Goal: Use online tool/utility: Utilize a website feature to perform a specific function

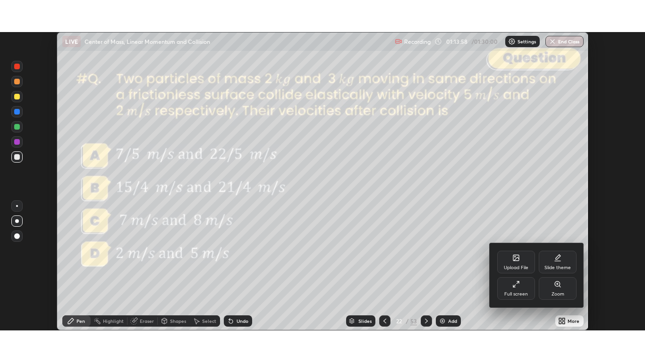
scroll to position [299, 645]
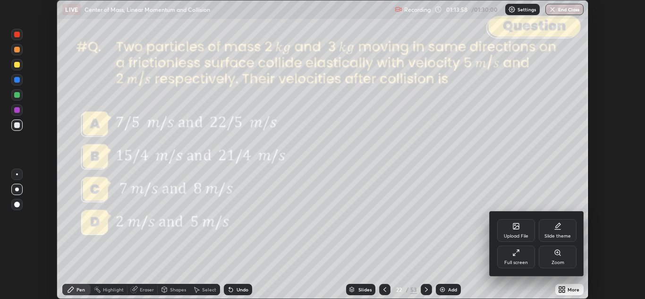
click at [513, 258] on div "Full screen" at bounding box center [516, 256] width 38 height 23
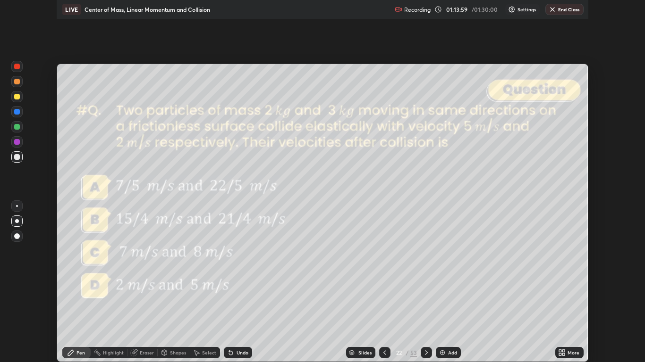
scroll to position [362, 645]
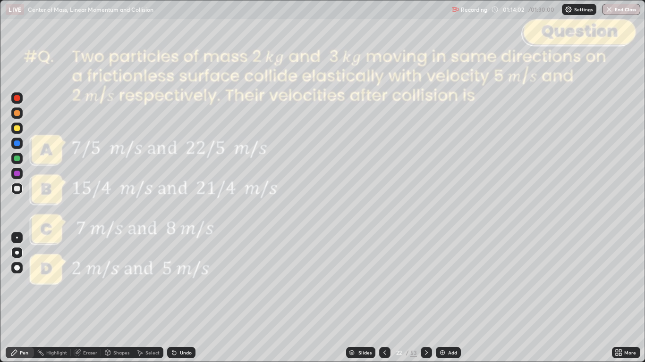
click at [364, 298] on div "Slides" at bounding box center [364, 353] width 13 height 5
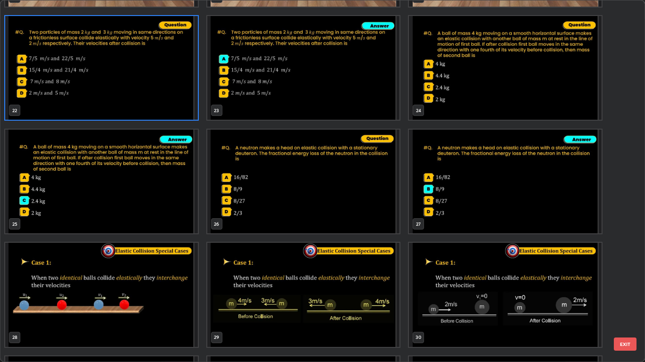
scroll to position [789, 0]
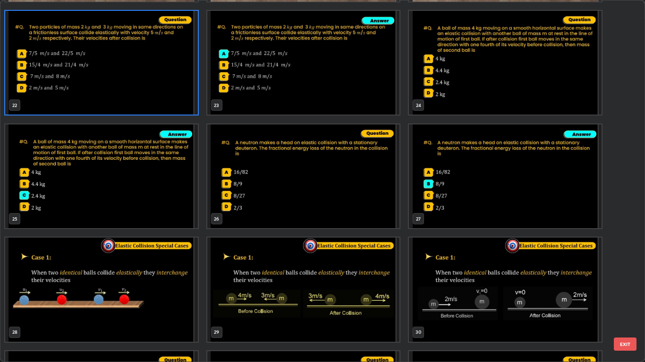
click at [140, 277] on img "grid" at bounding box center [101, 290] width 193 height 104
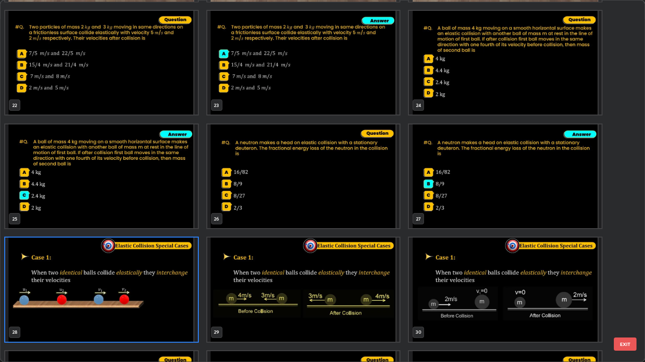
click at [623, 298] on button "EXIT" at bounding box center [625, 344] width 23 height 13
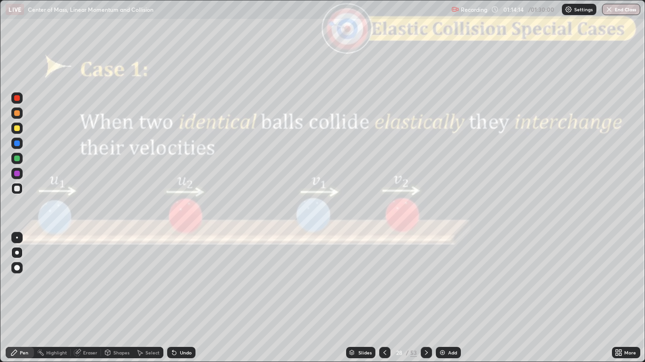
click at [17, 99] on div at bounding box center [17, 98] width 6 height 6
click at [118, 298] on div "Shapes" at bounding box center [121, 353] width 16 height 5
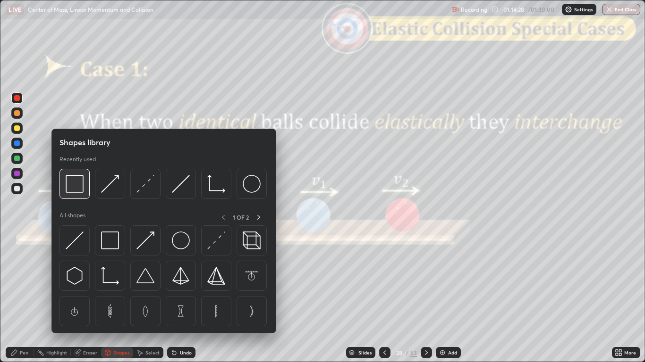
click at [76, 190] on img at bounding box center [75, 184] width 18 height 18
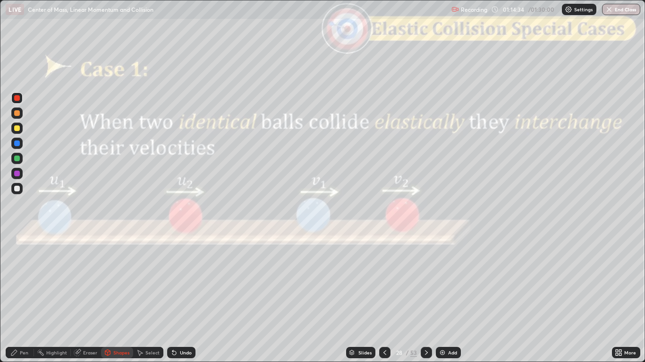
click at [18, 146] on div at bounding box center [17, 144] width 6 height 6
click at [185, 298] on div "Undo" at bounding box center [186, 353] width 12 height 5
click at [20, 298] on div "Pen" at bounding box center [24, 353] width 8 height 5
click at [17, 100] on div at bounding box center [17, 98] width 6 height 6
click at [18, 194] on div at bounding box center [16, 188] width 11 height 11
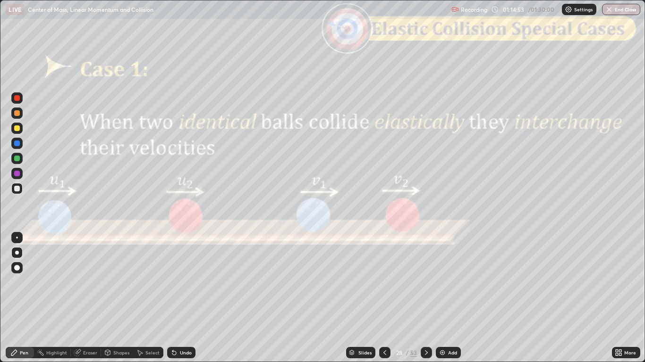
click at [116, 298] on div "Shapes" at bounding box center [121, 353] width 16 height 5
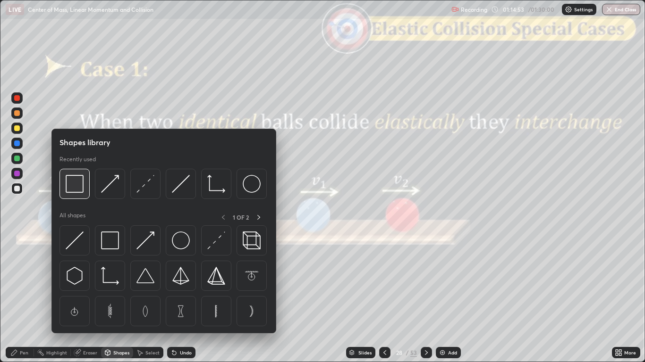
click at [78, 185] on img at bounding box center [75, 184] width 18 height 18
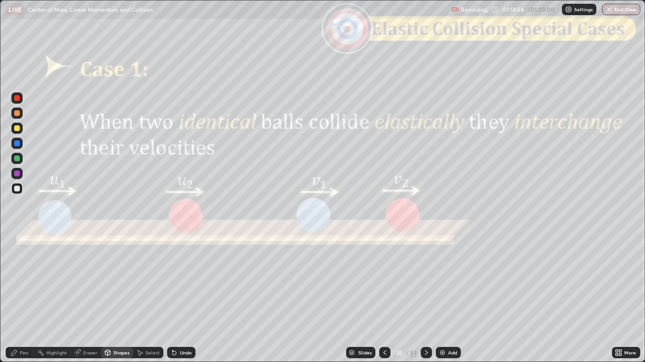
click at [16, 100] on div at bounding box center [17, 98] width 6 height 6
click at [17, 190] on div at bounding box center [17, 189] width 6 height 6
click at [19, 298] on div "Pen" at bounding box center [20, 352] width 28 height 11
click at [17, 129] on div at bounding box center [17, 129] width 6 height 6
click at [182, 298] on div "Undo" at bounding box center [186, 353] width 12 height 5
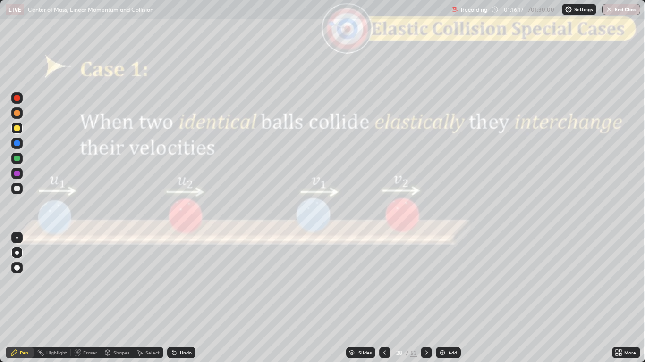
click at [361, 298] on div "Slides" at bounding box center [364, 353] width 13 height 5
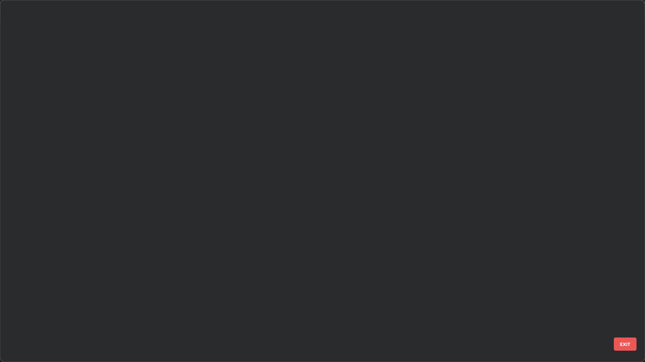
scroll to position [359, 639]
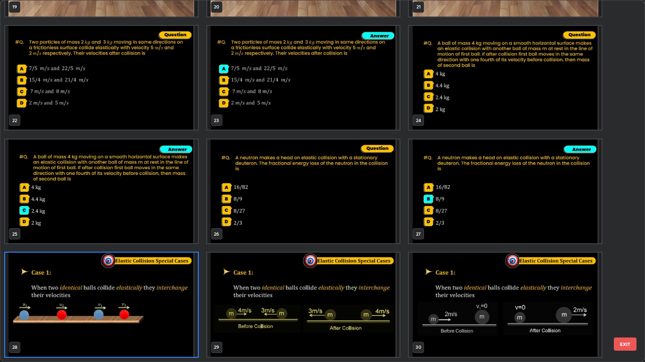
click at [626, 298] on button "EXIT" at bounding box center [625, 344] width 23 height 13
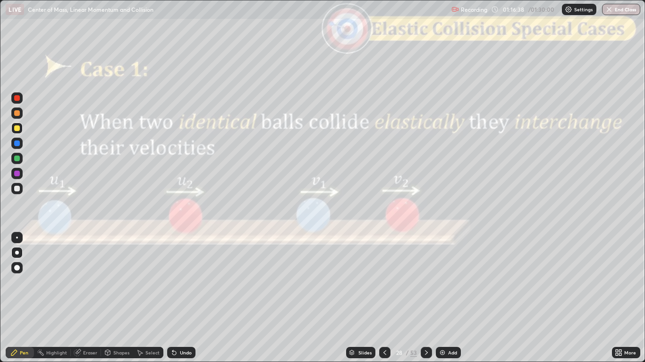
click at [359, 298] on div "Slides" at bounding box center [364, 353] width 13 height 5
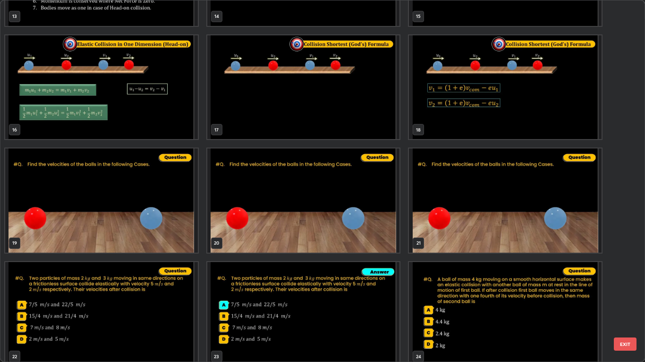
scroll to position [522, 0]
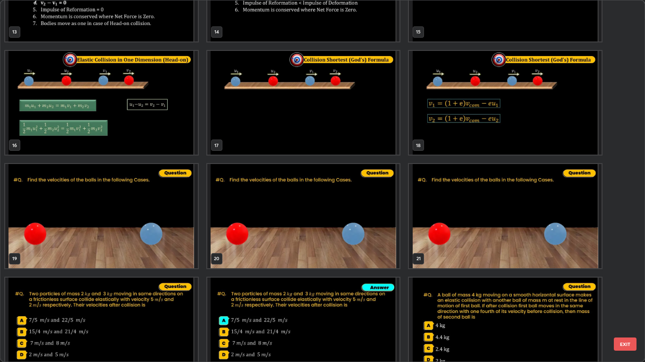
click at [128, 219] on img "grid" at bounding box center [101, 216] width 193 height 104
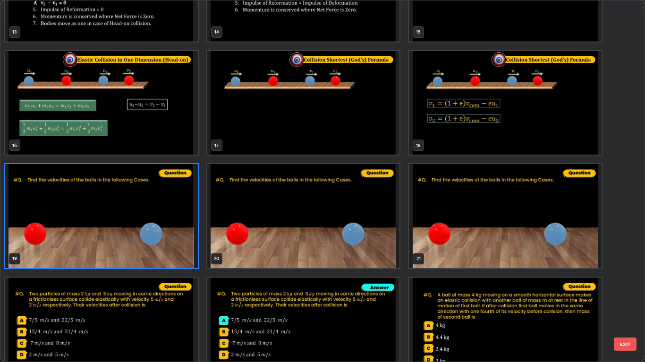
click at [308, 218] on img "grid" at bounding box center [303, 216] width 193 height 104
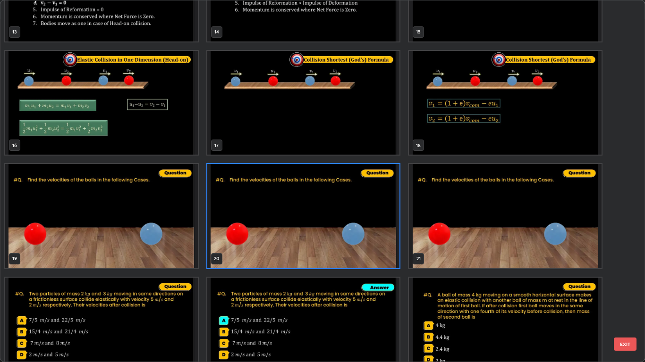
click at [623, 298] on button "EXIT" at bounding box center [625, 344] width 23 height 13
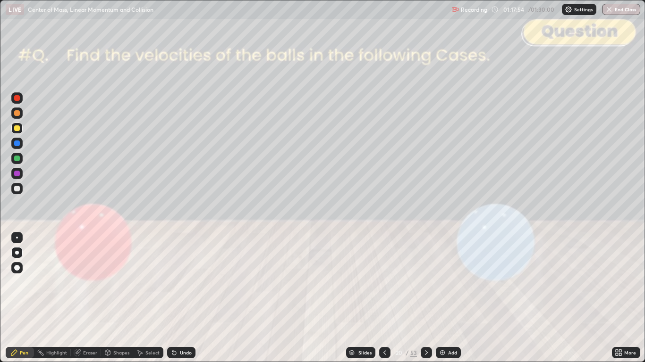
click at [353, 298] on icon at bounding box center [352, 353] width 6 height 6
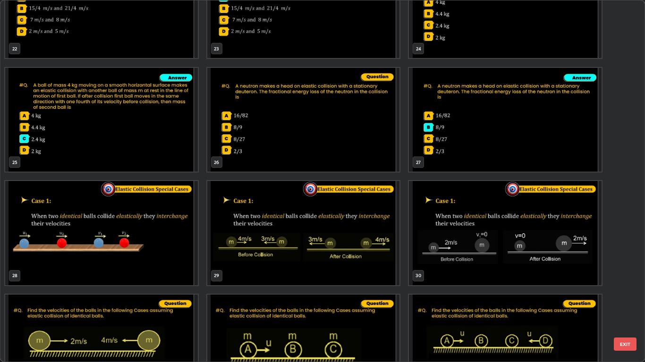
scroll to position [848, 0]
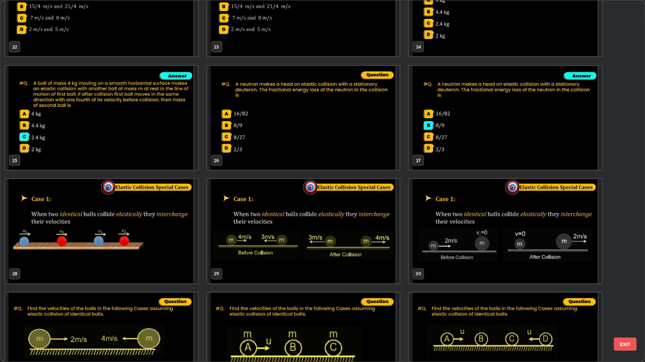
click at [251, 236] on img "grid" at bounding box center [303, 231] width 193 height 104
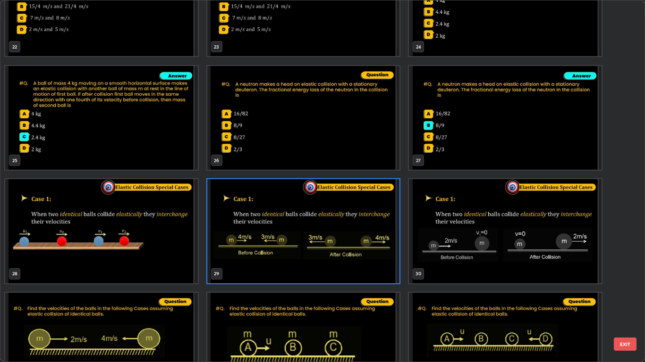
click at [621, 298] on button "EXIT" at bounding box center [625, 344] width 23 height 13
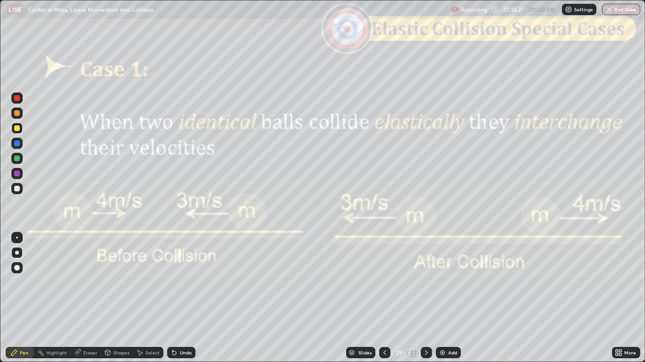
click at [425, 298] on icon at bounding box center [426, 353] width 3 height 5
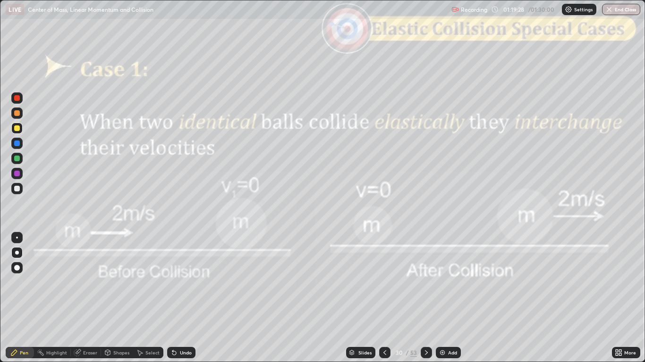
click at [423, 298] on icon at bounding box center [426, 353] width 8 height 8
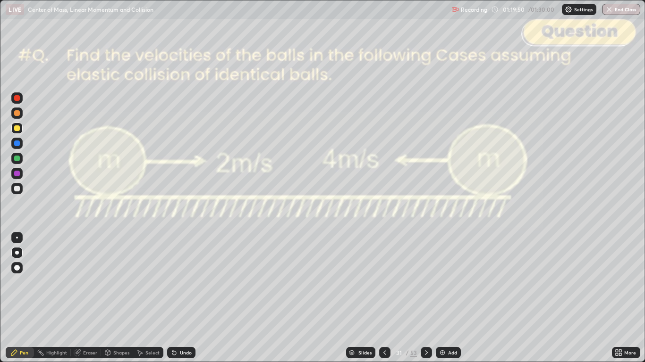
click at [421, 298] on div at bounding box center [426, 352] width 11 height 11
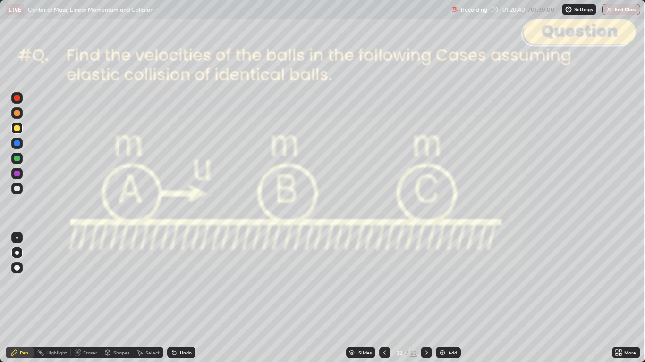
click at [425, 298] on icon at bounding box center [426, 353] width 8 height 8
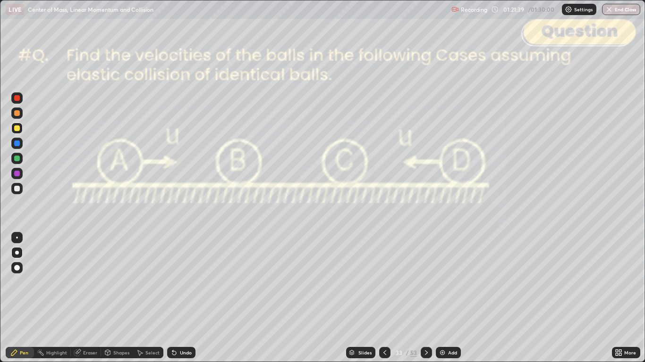
click at [424, 298] on icon at bounding box center [426, 353] width 8 height 8
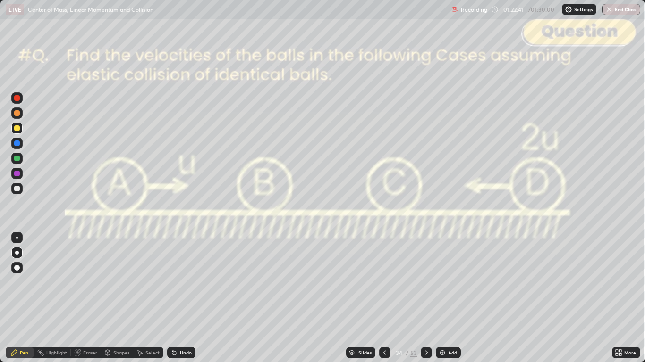
click at [425, 298] on icon at bounding box center [426, 353] width 8 height 8
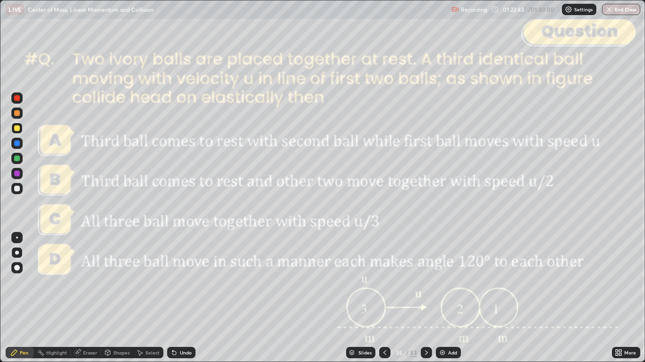
click at [357, 298] on div "Slides" at bounding box center [360, 352] width 29 height 11
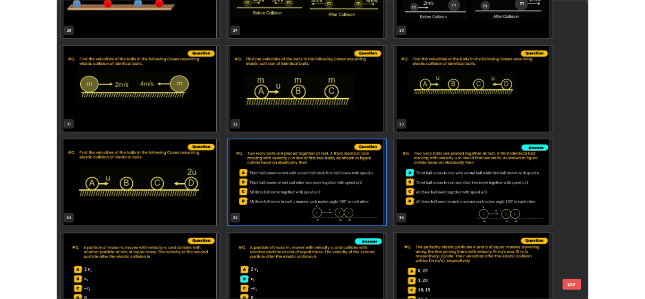
scroll to position [1089, 0]
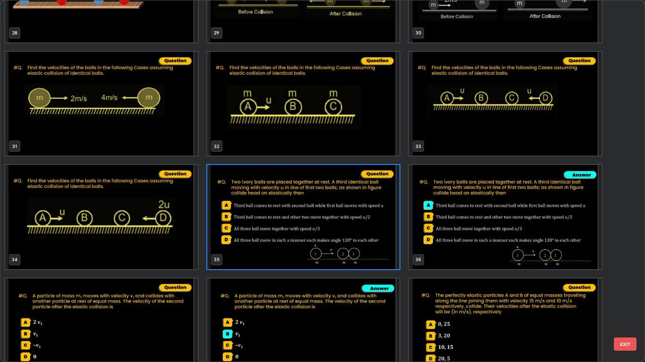
click at [626, 298] on button "EXIT" at bounding box center [625, 344] width 23 height 13
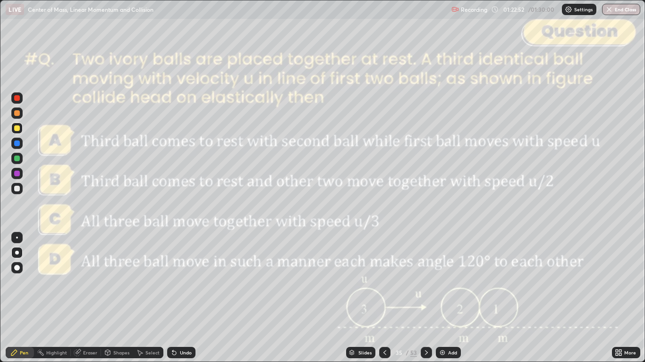
click at [617, 298] on icon at bounding box center [618, 353] width 8 height 8
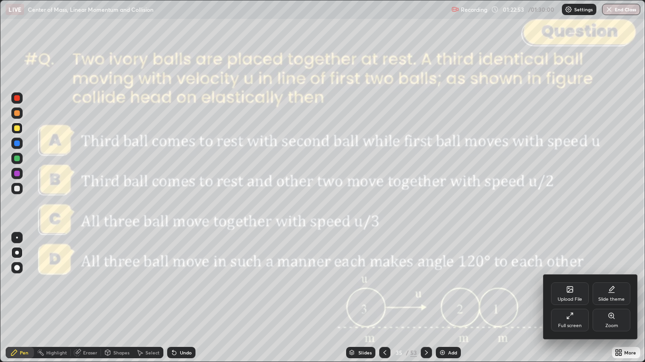
click at [572, 298] on div "Full screen" at bounding box center [570, 320] width 38 height 23
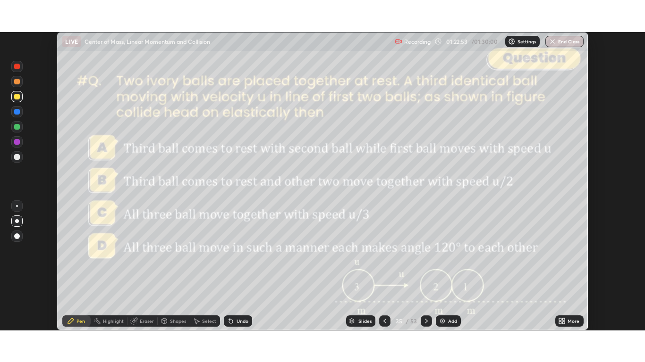
scroll to position [46896, 46550]
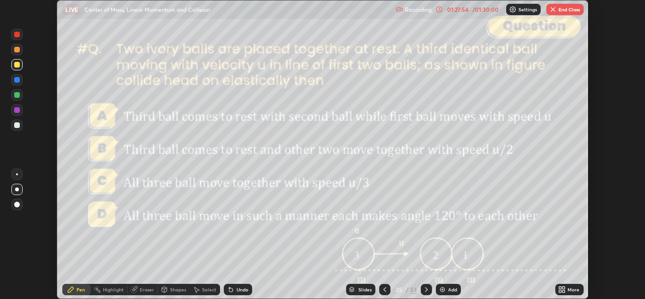
click at [561, 290] on icon at bounding box center [560, 291] width 2 height 2
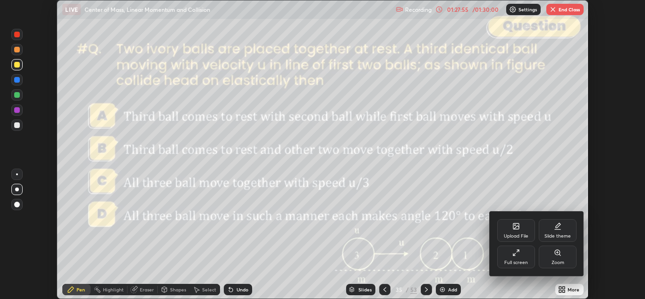
click at [519, 257] on div "Full screen" at bounding box center [516, 256] width 38 height 23
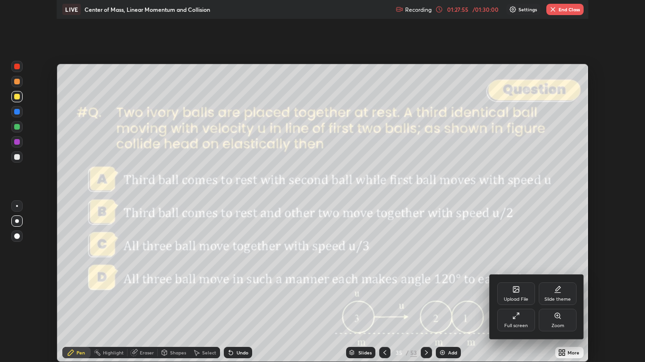
scroll to position [362, 645]
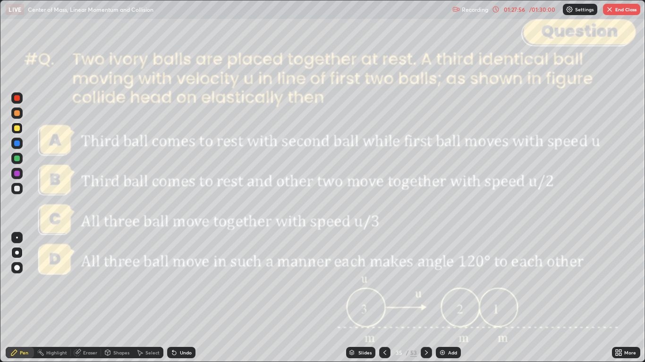
click at [363, 298] on div "Slides" at bounding box center [364, 353] width 13 height 5
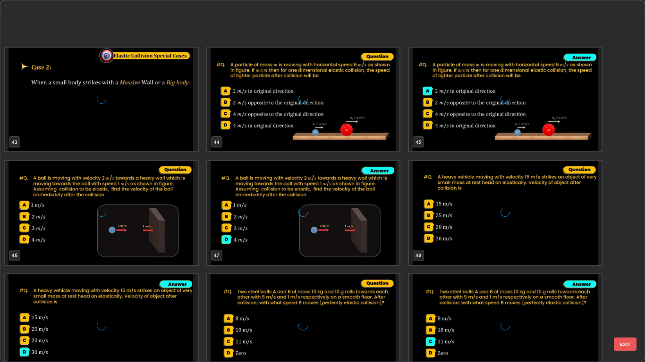
scroll to position [1682, 0]
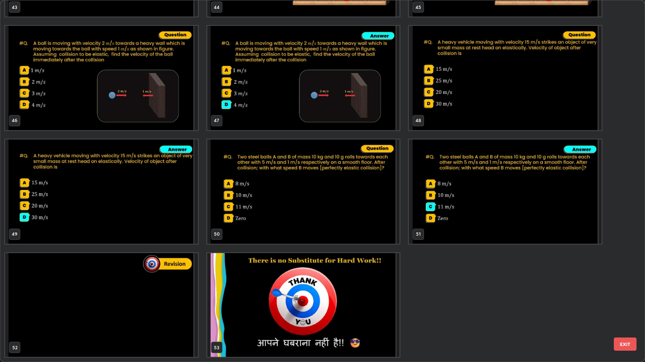
click at [169, 288] on img "grid" at bounding box center [101, 305] width 193 height 104
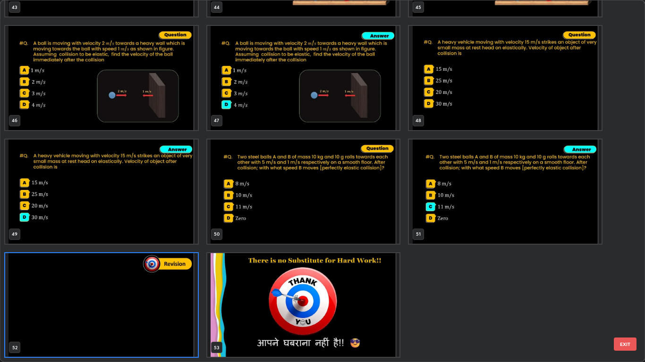
click at [271, 297] on img "grid" at bounding box center [303, 305] width 193 height 104
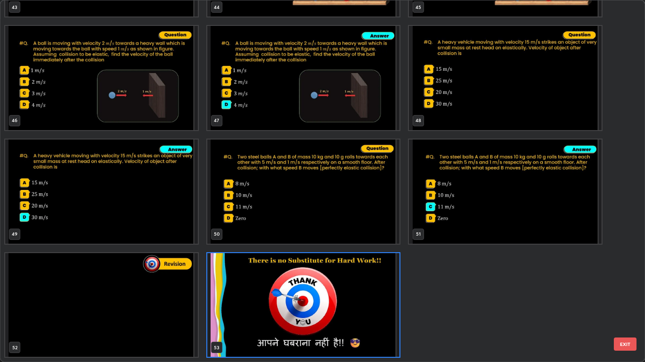
click at [626, 298] on button "EXIT" at bounding box center [625, 344] width 23 height 13
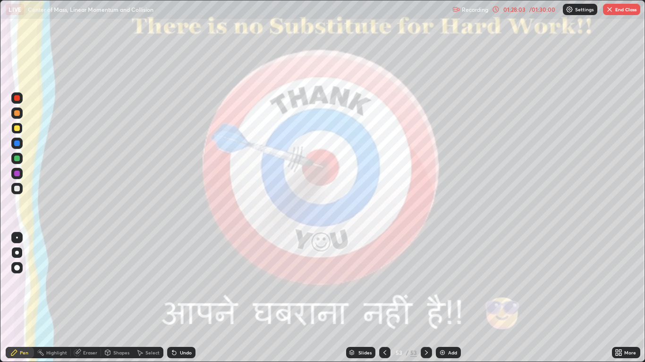
click at [613, 11] on img "button" at bounding box center [610, 10] width 8 height 8
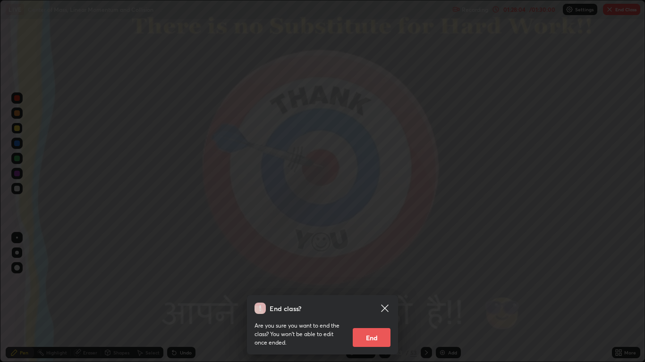
click at [362, 298] on button "End" at bounding box center [372, 337] width 38 height 19
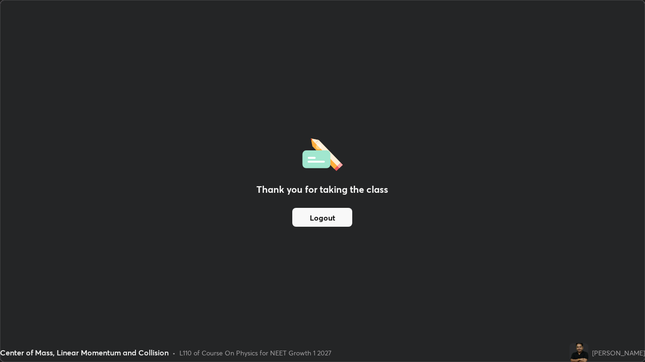
click at [320, 216] on button "Logout" at bounding box center [322, 217] width 60 height 19
